Goal: Communication & Community: Participate in discussion

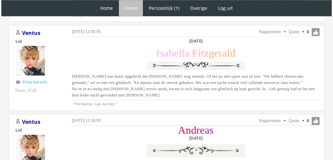
scroll to position [954, 0]
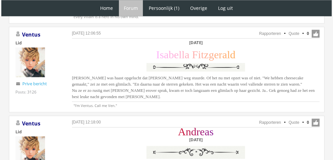
click at [128, 75] on span "Isabella was haast opgelucht dat Rhae Blythe weg stuurde. Of het nu met opzet w…" at bounding box center [193, 87] width 243 height 24
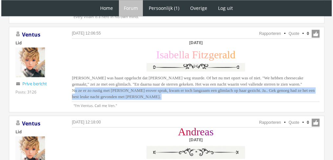
click at [128, 75] on span "Isabella was haast opgelucht dat Rhae Blythe weg stuurde. Of het nu met opzet w…" at bounding box center [193, 87] width 243 height 24
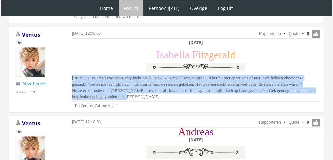
drag, startPoint x: 151, startPoint y: 82, endPoint x: 63, endPoint y: 60, distance: 90.5
click at [63, 60] on div "15 augustus 2025 om 12:06:55 Rapporteren Quote 0 Acties: Rapporteren Quote Vent…" at bounding box center [167, 69] width 316 height 85
copy span "Isabella was haast opgelucht dat Rhae Blythe weg stuurde. Of het nu met opzet w…"
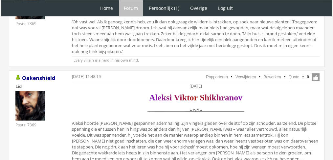
scroll to position [775, 0]
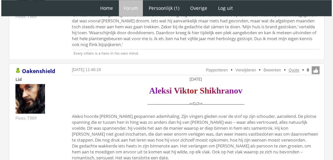
click at [294, 68] on link "Quote" at bounding box center [294, 70] width 11 height 5
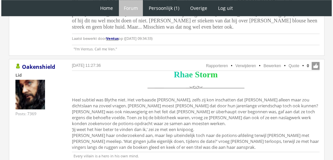
scroll to position [568, 0]
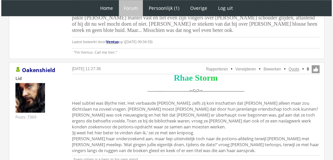
click at [291, 67] on link "Quote" at bounding box center [294, 69] width 11 height 5
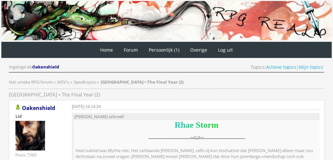
scroll to position [235, 0]
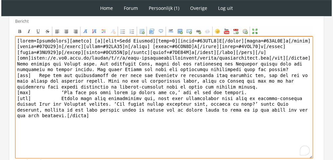
drag, startPoint x: 280, startPoint y: 105, endPoint x: 0, endPoint y: 57, distance: 283.9
paste textarea "‘Cheesecake gemaakt?’ Rhae lachte. ‘Nou dat is eens wat anders dan het afgezaag…"
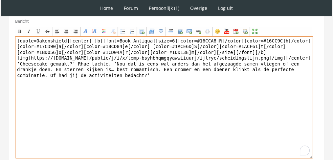
drag, startPoint x: 63, startPoint y: 34, endPoint x: 0, endPoint y: 23, distance: 64.0
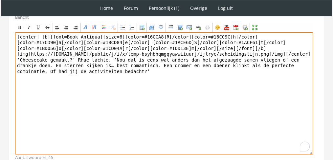
scroll to position [277, 0]
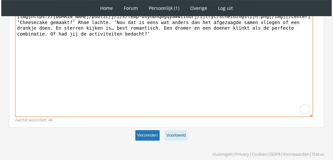
type textarea "[center] [b][font=Book Antiqua][size=6][color=#16CCA8]R[/color][color=#16CC9C]h…"
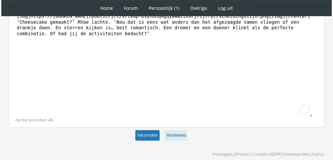
click at [141, 130] on button "Verzenden" at bounding box center [147, 135] width 24 height 11
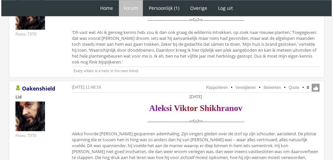
scroll to position [770, 0]
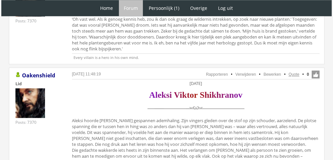
click at [293, 72] on link "Quote" at bounding box center [294, 74] width 11 height 5
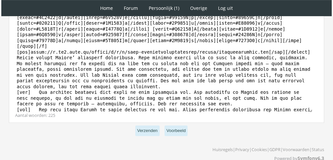
scroll to position [288, 0]
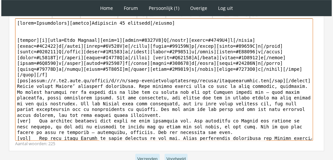
click at [16, 71] on textarea at bounding box center [164, 79] width 298 height 122
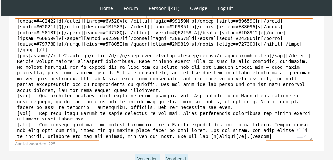
scroll to position [25, 0]
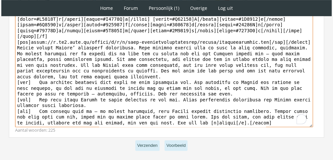
drag, startPoint x: 16, startPoint y: 71, endPoint x: 72, endPoint y: 157, distance: 102.6
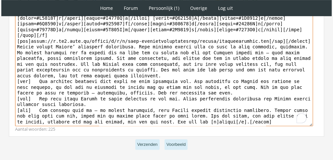
paste textarea "Loremi dolo si ametconsect adi, elits Doeius tem inc utlabo etdo Magnaa eni adm…"
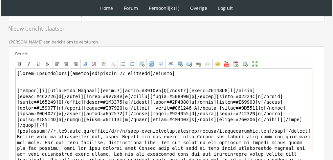
scroll to position [243, 0]
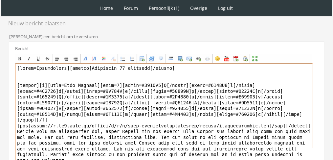
drag, startPoint x: 62, startPoint y: 63, endPoint x: 0, endPoint y: 53, distance: 63.3
click at [0, 53] on div "1 Home Forum Forum index Actieve topics Mijn topics Persoonlijk (1) Profiel Pri…" at bounding box center [166, 0] width 333 height 487
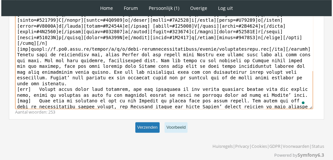
type textarea "[center][DATE][/center] [center][b][font=Book Antiqua][size=6][color=#8517B5]A[…"
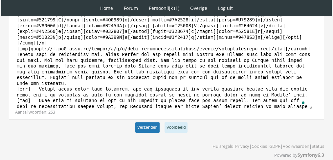
scroll to position [320, 0]
click at [152, 122] on button "Verzenden" at bounding box center [147, 127] width 24 height 11
